Goal: Navigation & Orientation: Find specific page/section

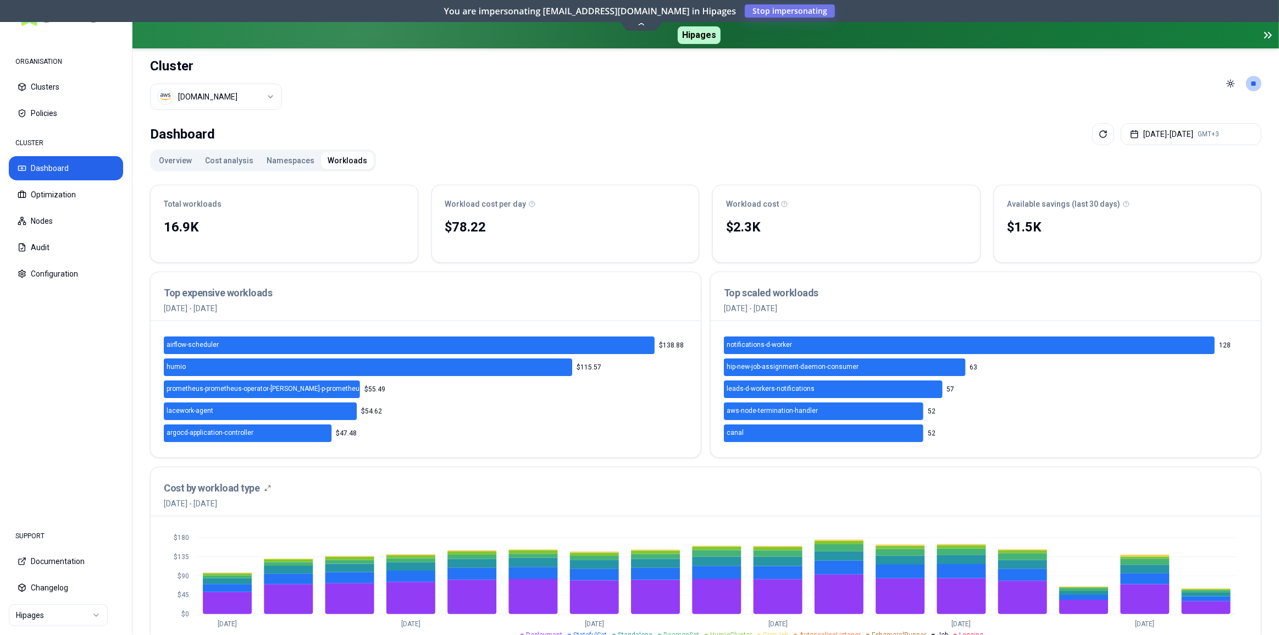
click at [43, 166] on button "Dashboard" at bounding box center [66, 168] width 114 height 24
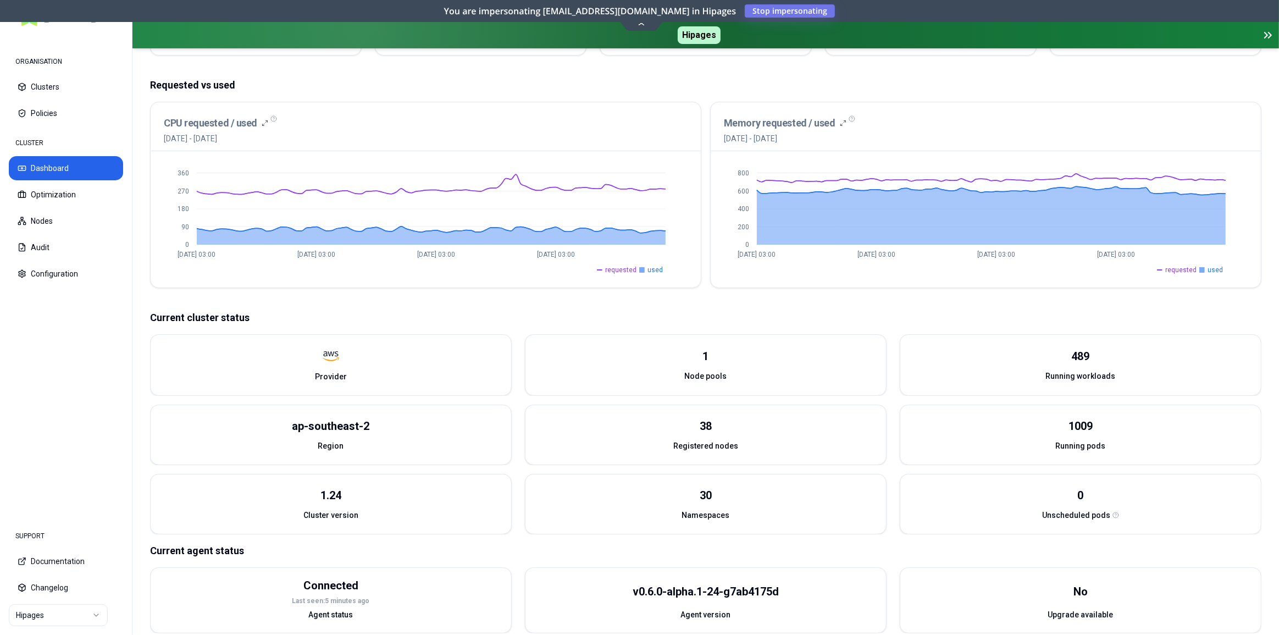
scroll to position [227, 0]
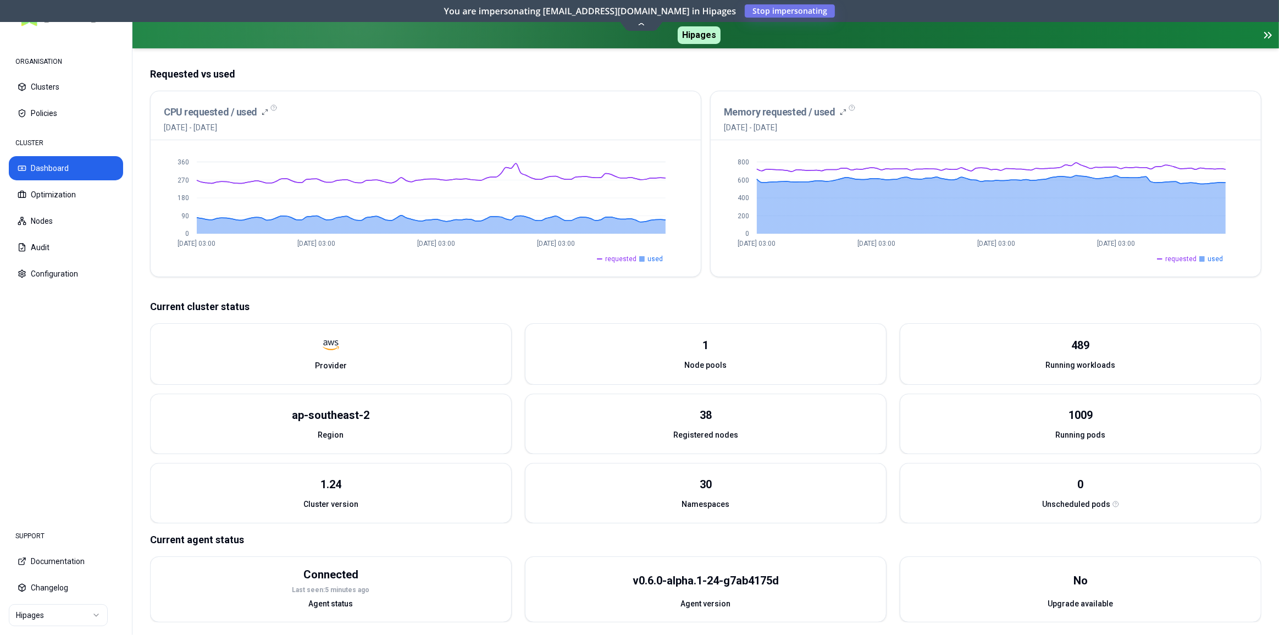
click at [35, 611] on html "ORGANISATION Clusters Policies CLUSTER Dashboard Optimization Nodes Audit Confi…" at bounding box center [639, 317] width 1279 height 635
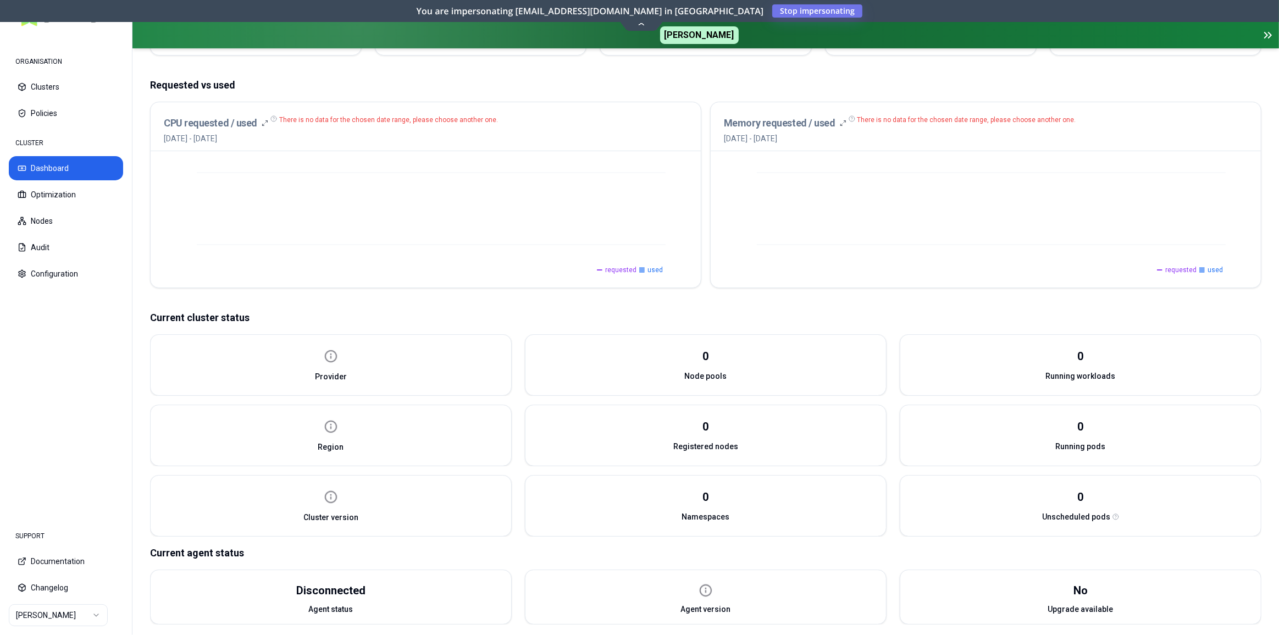
scroll to position [205, 0]
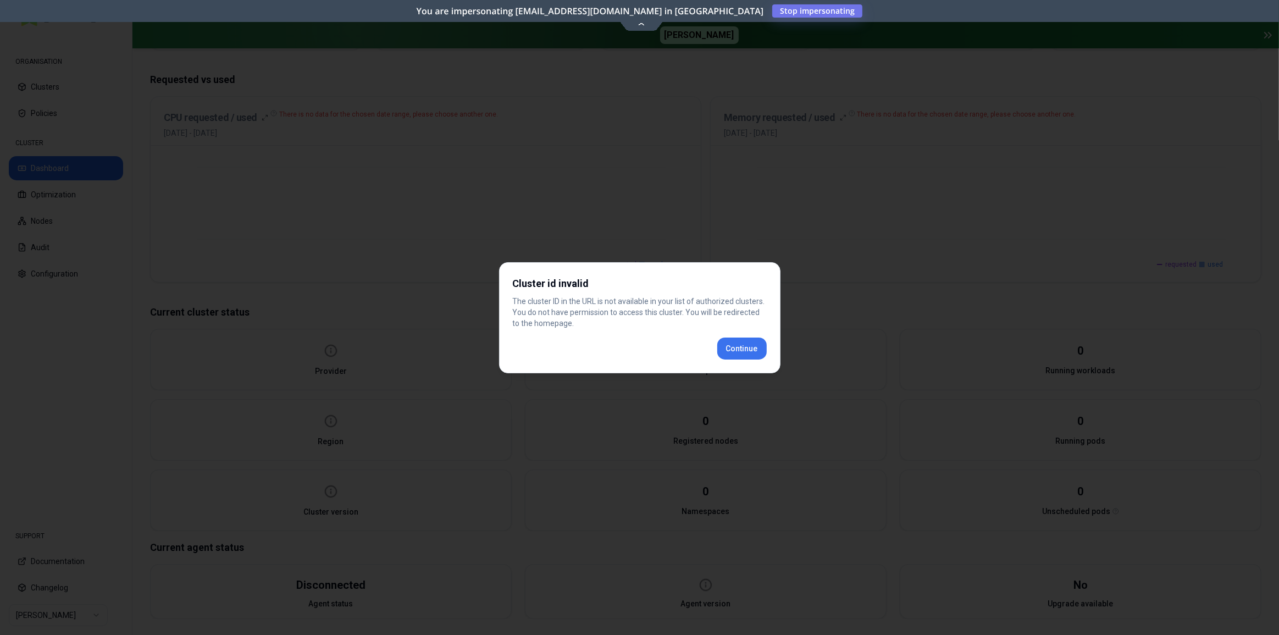
click at [750, 346] on div "Cluster id invalid The cluster ID in the URL is not available in your list of a…" at bounding box center [639, 317] width 281 height 111
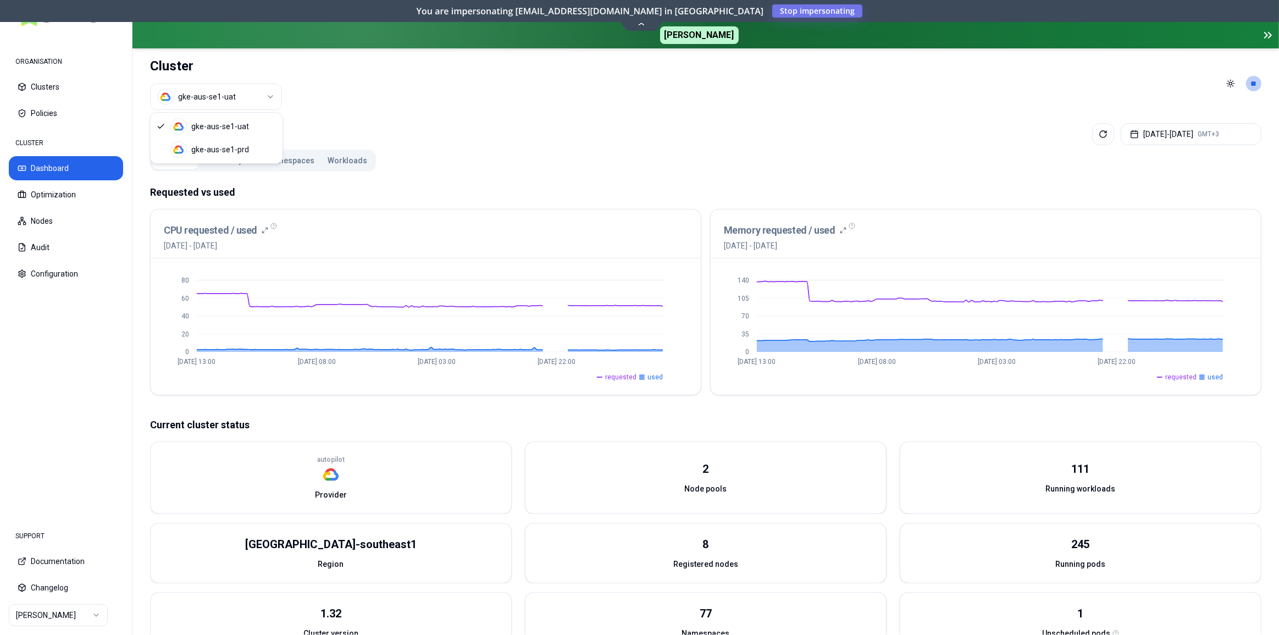
click at [196, 99] on html "ORGANISATION Clusters Policies CLUSTER Dashboard Optimization Nodes Audit Confi…" at bounding box center [639, 317] width 1279 height 635
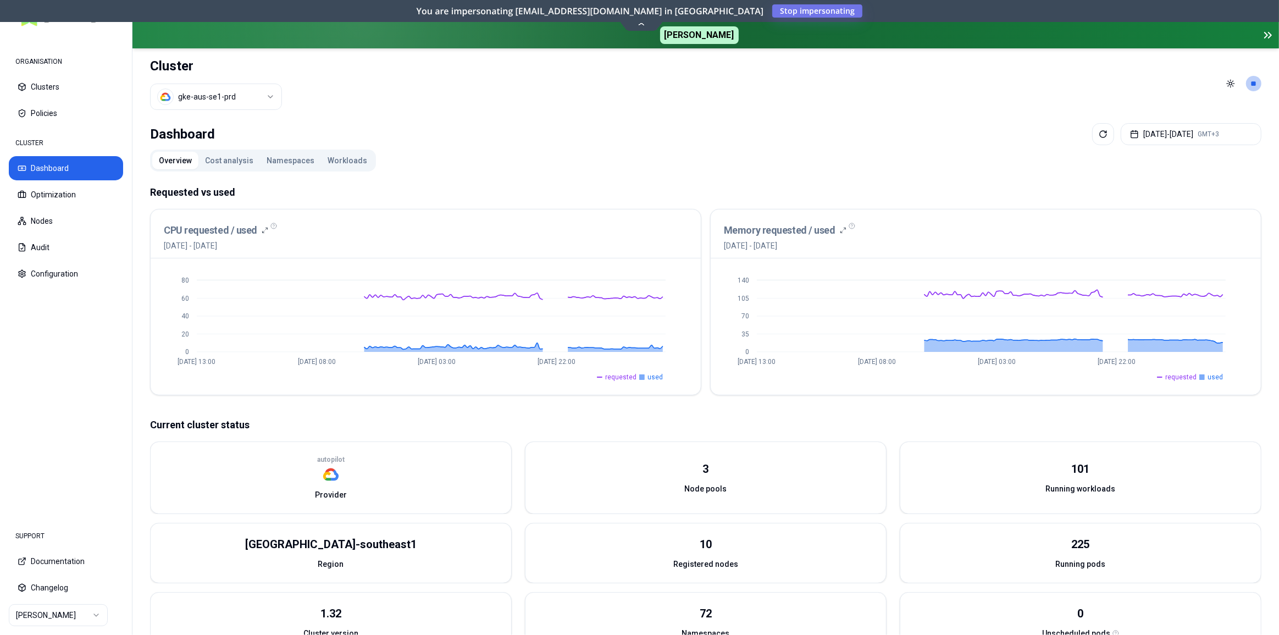
click at [58, 629] on nav "SUPPORT Documentation Changelog Carma" at bounding box center [66, 575] width 132 height 119
click at [55, 620] on html "ORGANISATION Clusters Policies CLUSTER Dashboard Optimization Nodes Audit Confi…" at bounding box center [639, 317] width 1279 height 635
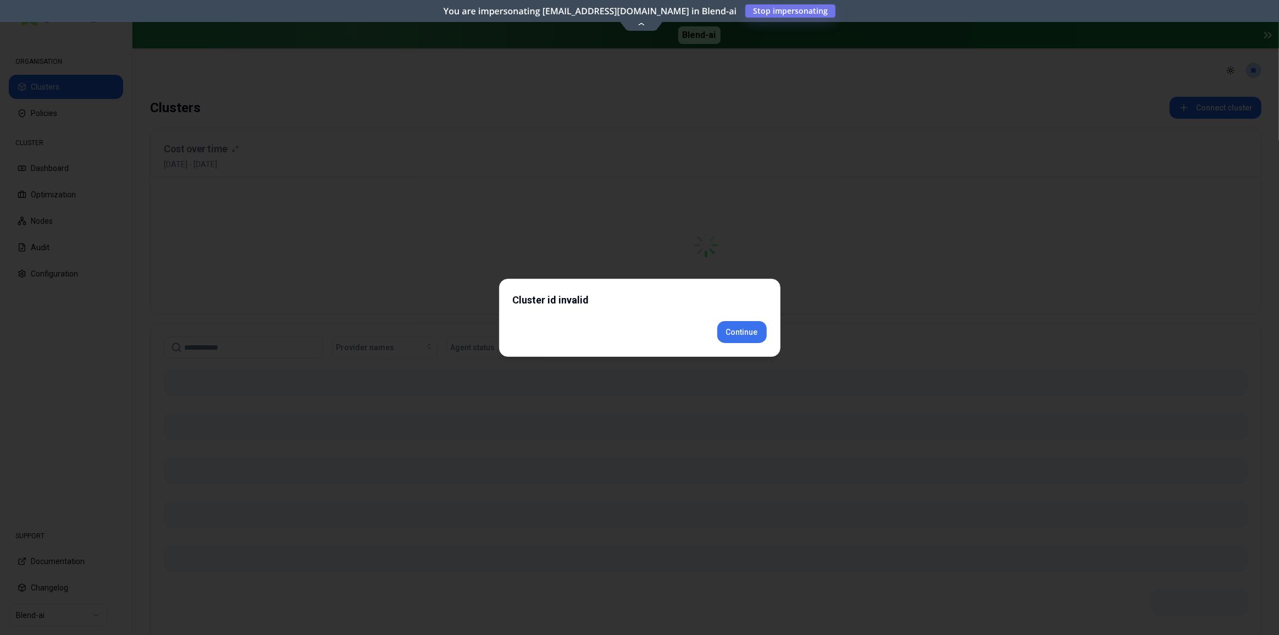
click at [748, 347] on div "Cluster id invalid Continue" at bounding box center [639, 318] width 281 height 78
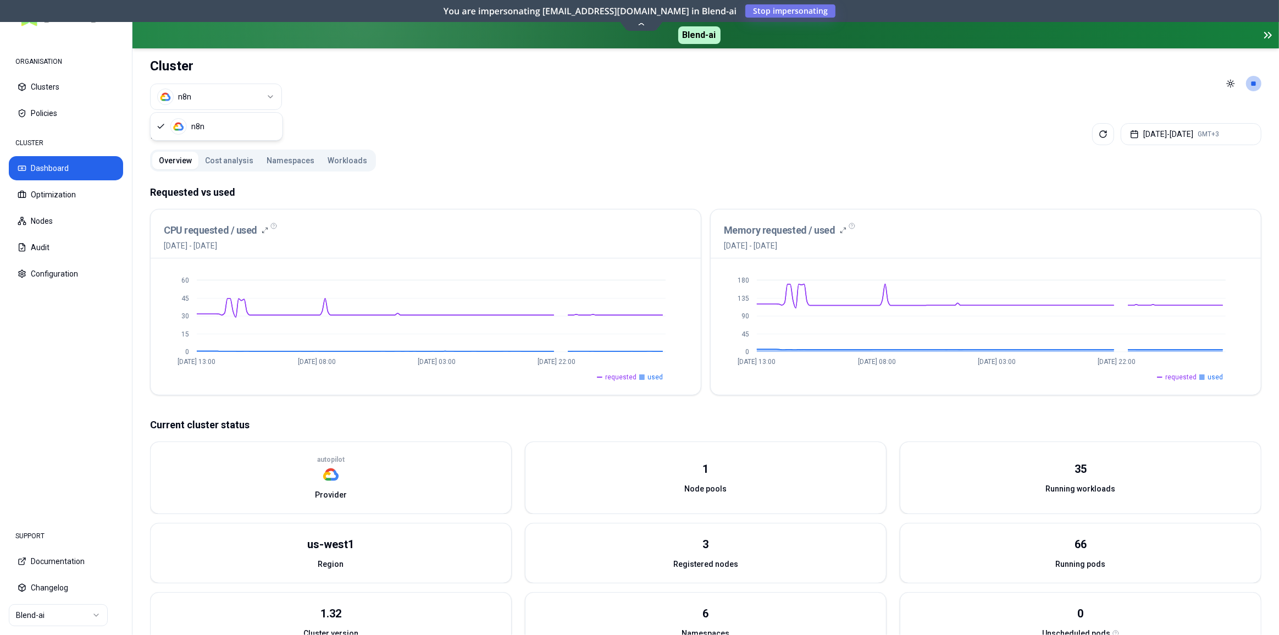
click at [213, 99] on html "ORGANISATION Clusters Policies CLUSTER Dashboard Optimization Nodes Audit Confi…" at bounding box center [639, 317] width 1279 height 635
click at [373, 133] on html "ORGANISATION Clusters Policies CLUSTER Dashboard Optimization Nodes Audit Confi…" at bounding box center [639, 317] width 1279 height 635
click at [60, 616] on html "ORGANISATION Clusters Policies CLUSTER Dashboard Optimization Nodes Audit Confi…" at bounding box center [639, 317] width 1279 height 635
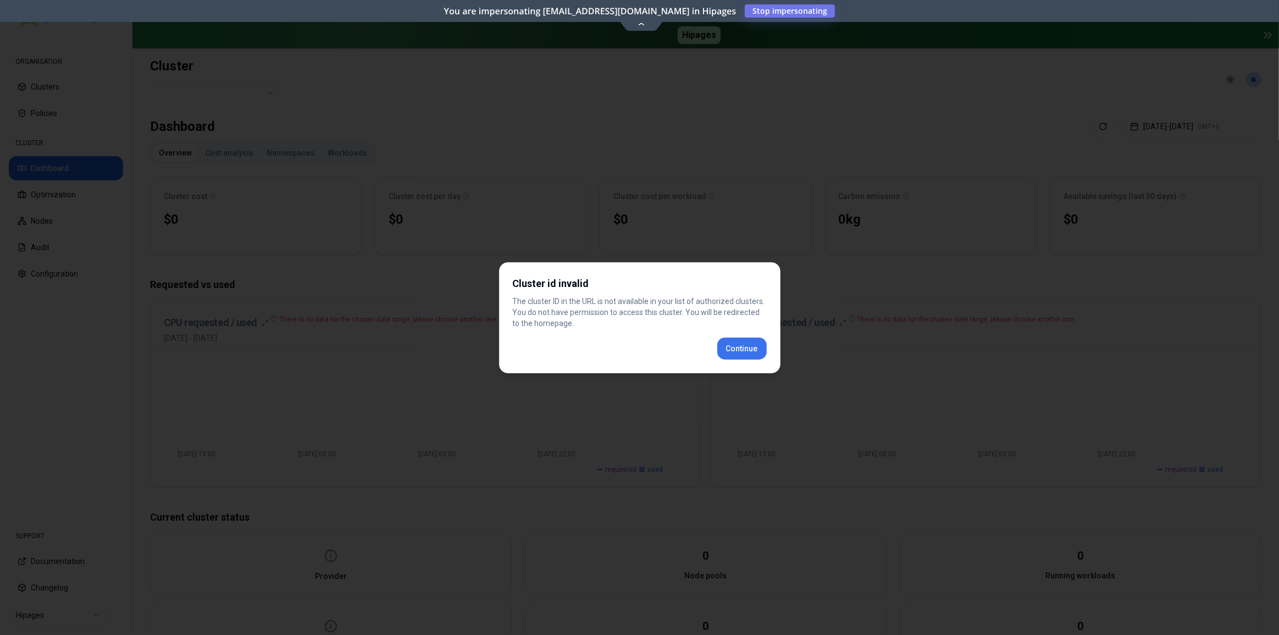
click at [754, 358] on body "ORGANISATION Clusters Policies CLUSTER Dashboard Optimization Nodes Audit Confi…" at bounding box center [639, 317] width 1279 height 635
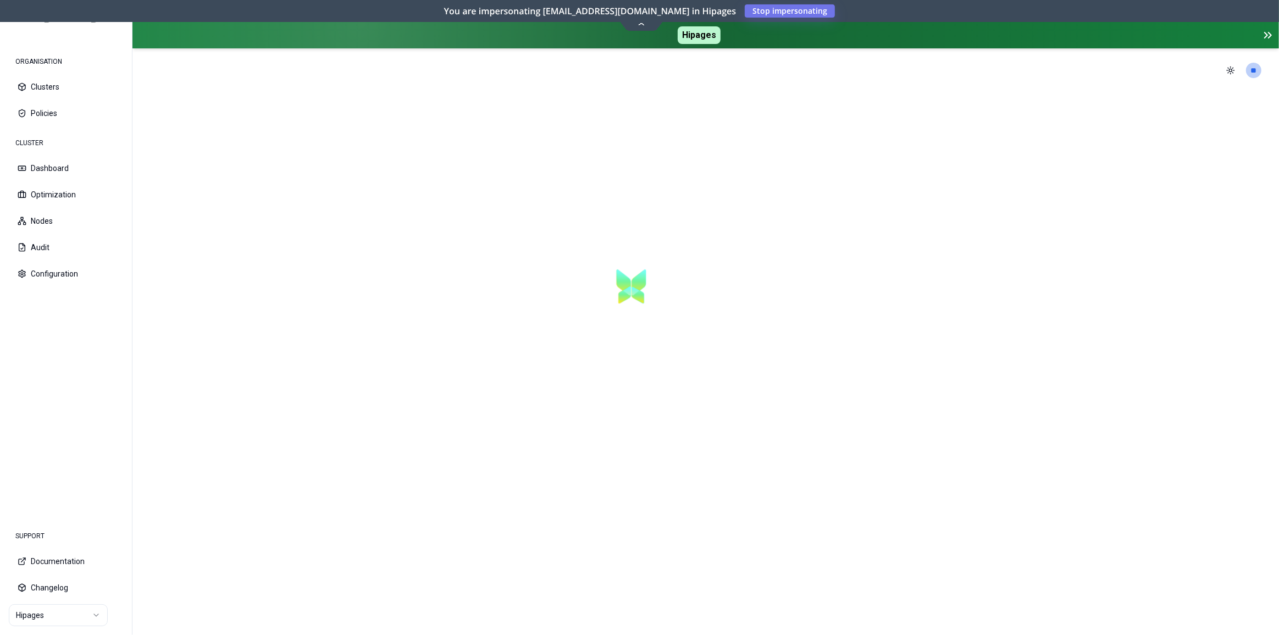
click at [63, 621] on html "ORGANISATION Clusters Policies CLUSTER Dashboard Optimization Nodes Audit Confi…" at bounding box center [639, 317] width 1279 height 635
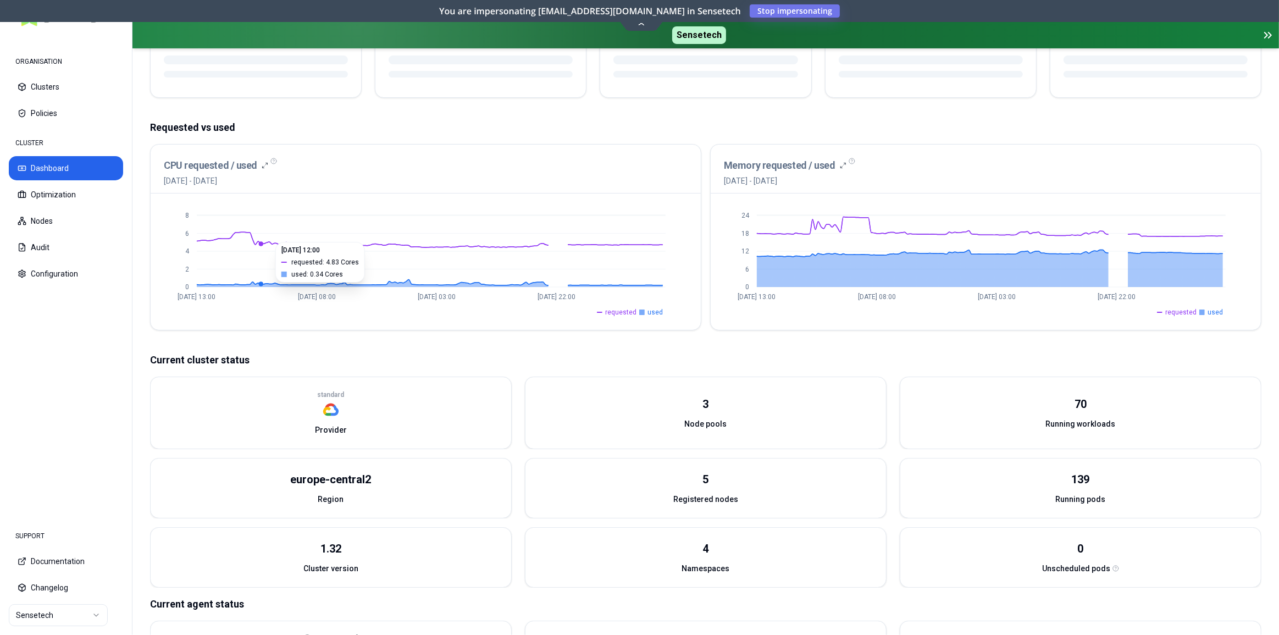
scroll to position [200, 0]
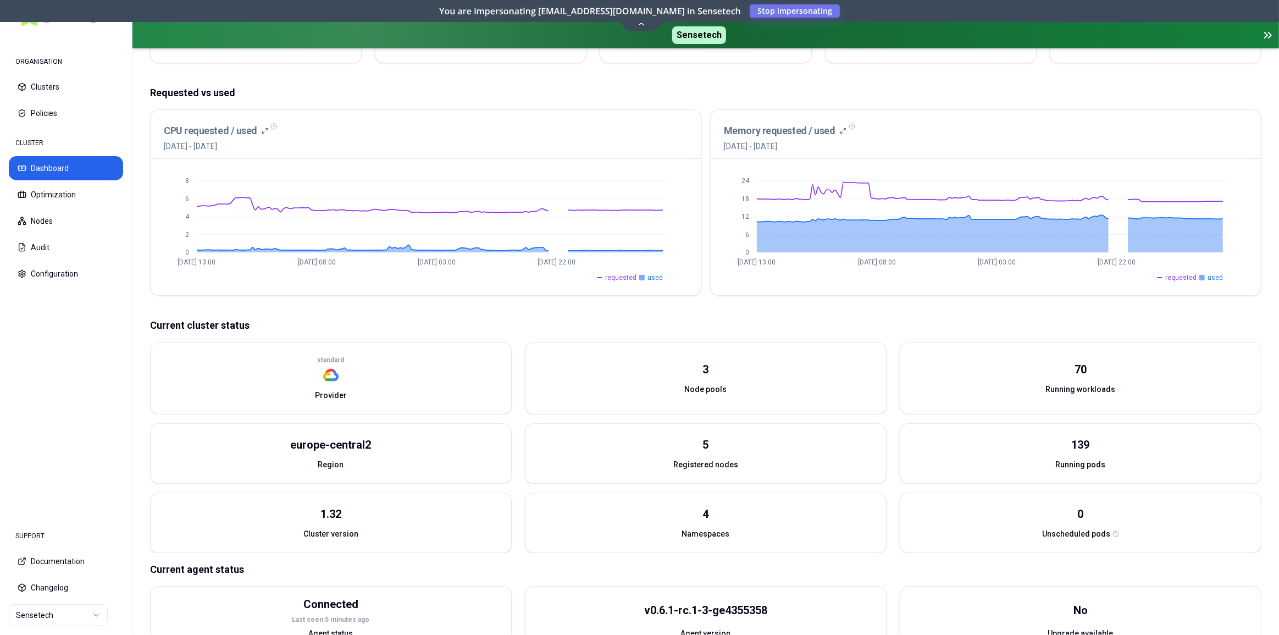
click at [55, 613] on html "ORGANISATION Clusters Policies CLUSTER Dashboard Optimization Nodes Audit Confi…" at bounding box center [639, 317] width 1279 height 635
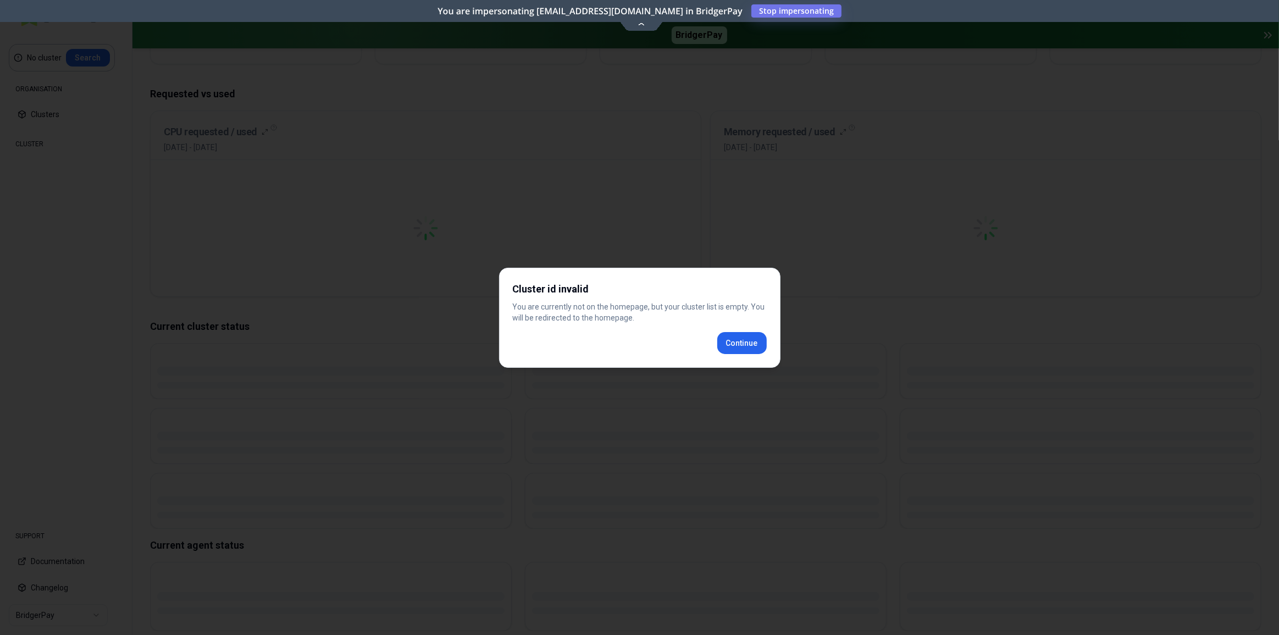
scroll to position [192, 0]
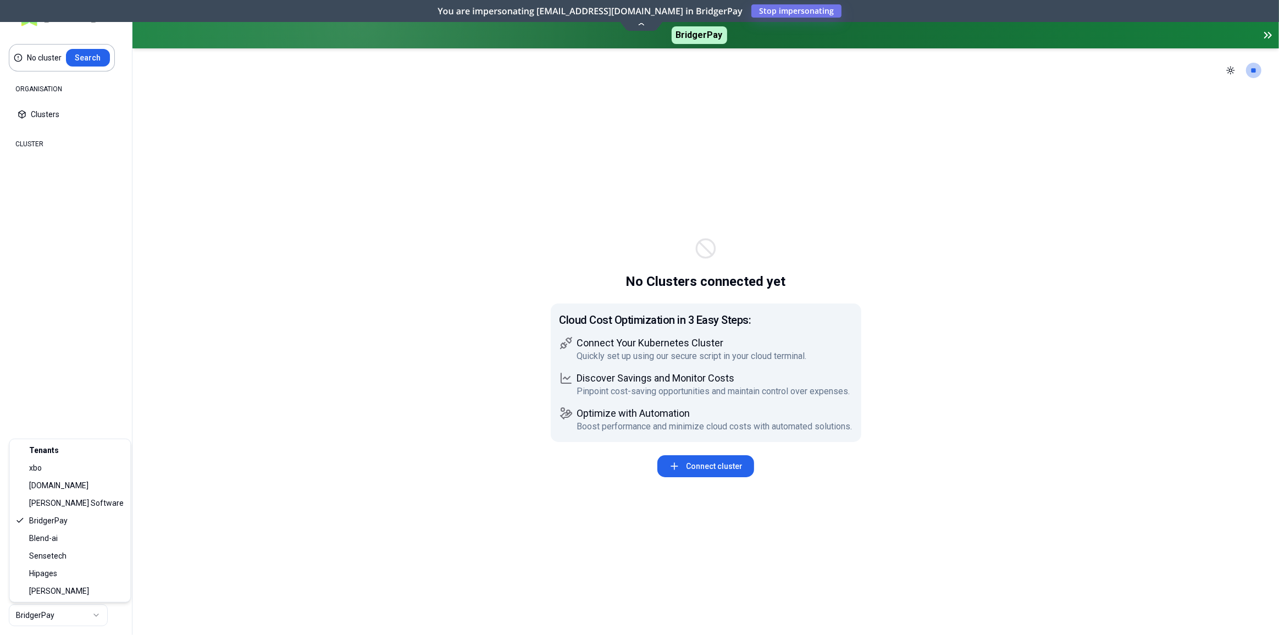
click at [65, 606] on html "No cluster Search ORGANISATION Clusters Policies CLUSTER Dashboard Optimization…" at bounding box center [639, 317] width 1279 height 635
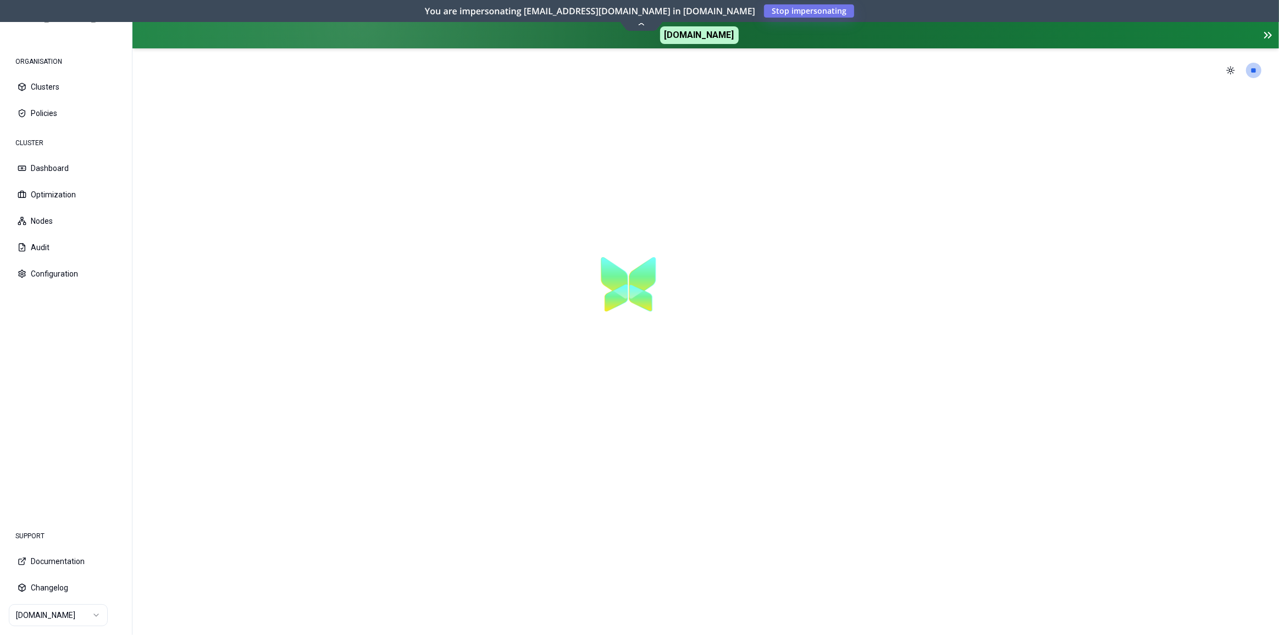
click at [67, 615] on html "ORGANISATION Clusters Policies CLUSTER Dashboard Optimization Nodes Audit Confi…" at bounding box center [639, 317] width 1279 height 635
